Goal: Check status: Check status

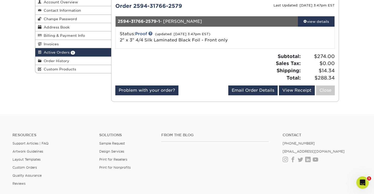
scroll to position [19, 0]
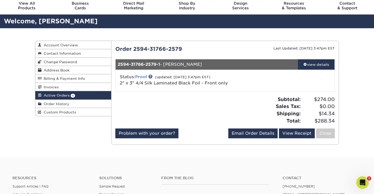
click at [140, 76] on link "Proof" at bounding box center [141, 77] width 12 height 5
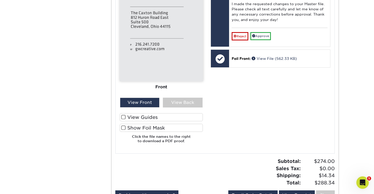
scroll to position [203, 0]
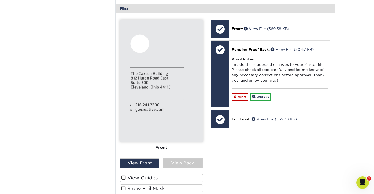
click at [139, 42] on img at bounding box center [161, 81] width 83 height 123
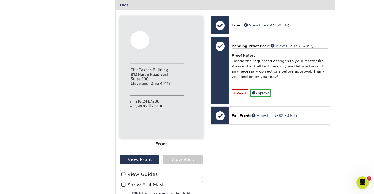
scroll to position [208, 0]
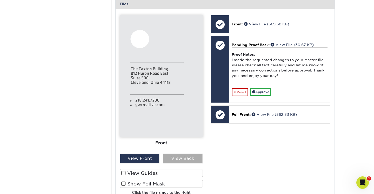
click at [183, 155] on div "View Back" at bounding box center [183, 159] width 40 height 10
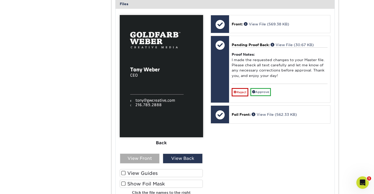
click at [138, 157] on div "View Front" at bounding box center [140, 159] width 40 height 10
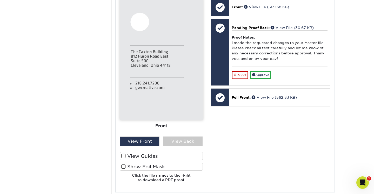
scroll to position [227, 0]
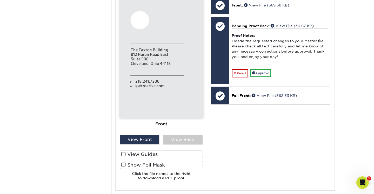
click at [124, 164] on span at bounding box center [123, 165] width 4 height 5
click at [0, 0] on input "Show Foil Mask" at bounding box center [0, 0] width 0 height 0
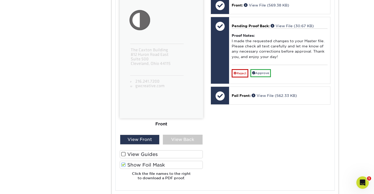
click at [123, 152] on span at bounding box center [123, 154] width 4 height 5
click at [0, 0] on input "View Guides" at bounding box center [0, 0] width 0 height 0
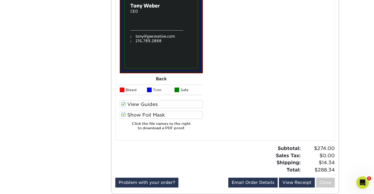
scroll to position [407, 0]
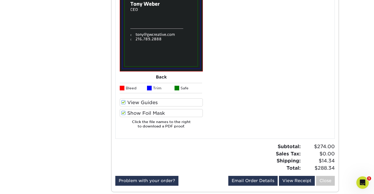
click at [123, 102] on span at bounding box center [123, 102] width 4 height 5
click at [0, 0] on input "View Guides" at bounding box center [0, 0] width 0 height 0
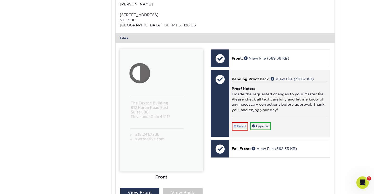
scroll to position [178, 0]
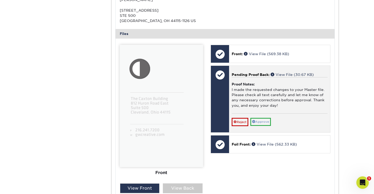
click at [263, 119] on link "Approve" at bounding box center [260, 122] width 21 height 8
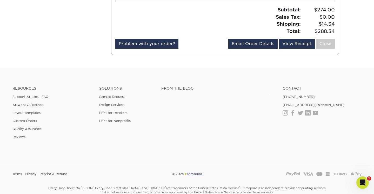
scroll to position [416, 0]
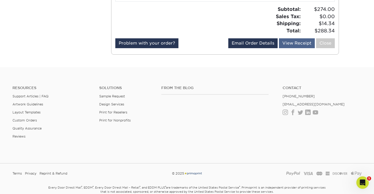
click at [298, 40] on link "View Receipt" at bounding box center [297, 43] width 36 height 10
